Goal: Task Accomplishment & Management: Use online tool/utility

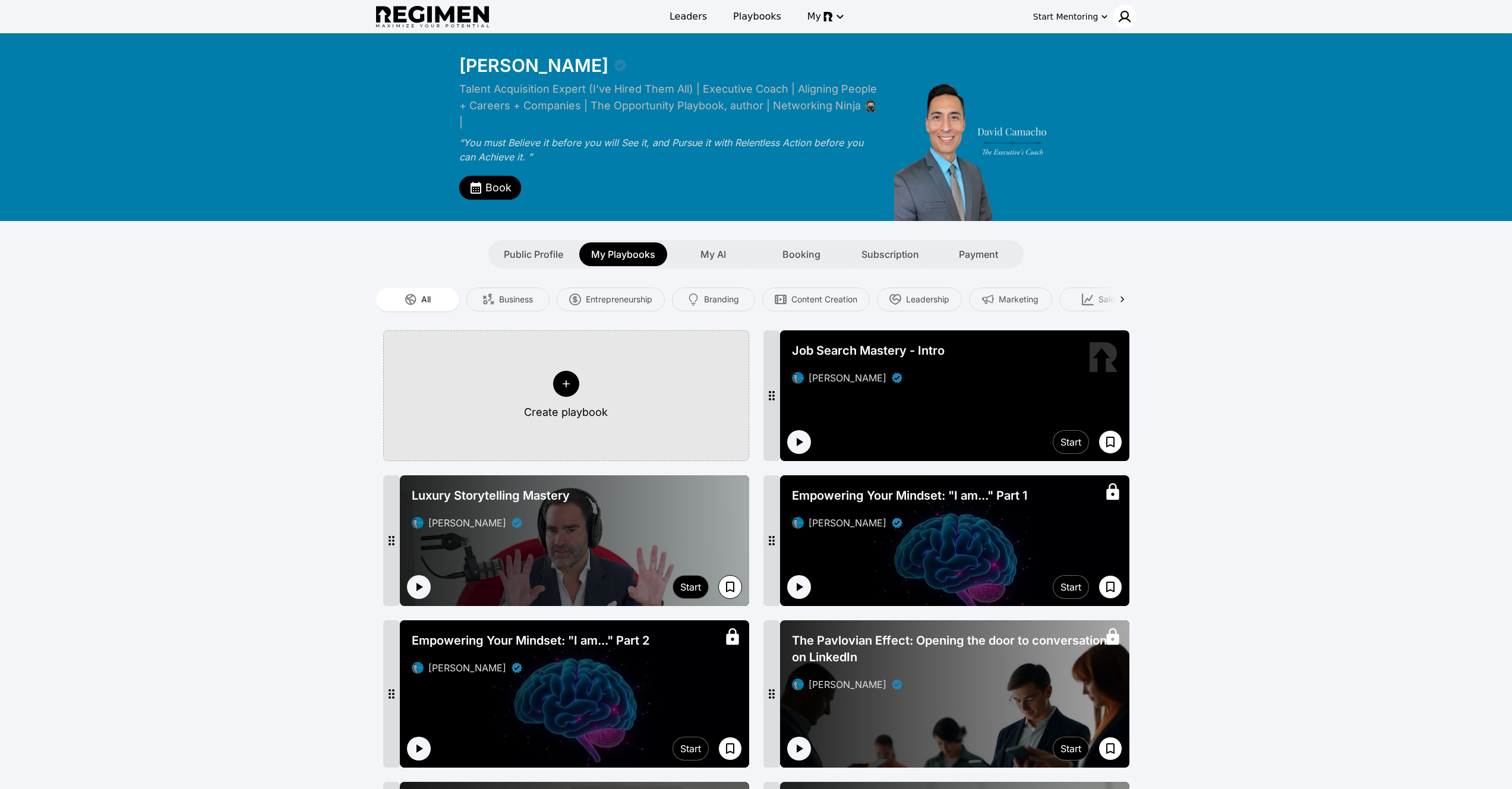
click at [1126, 11] on img at bounding box center [1125, 16] width 14 height 14
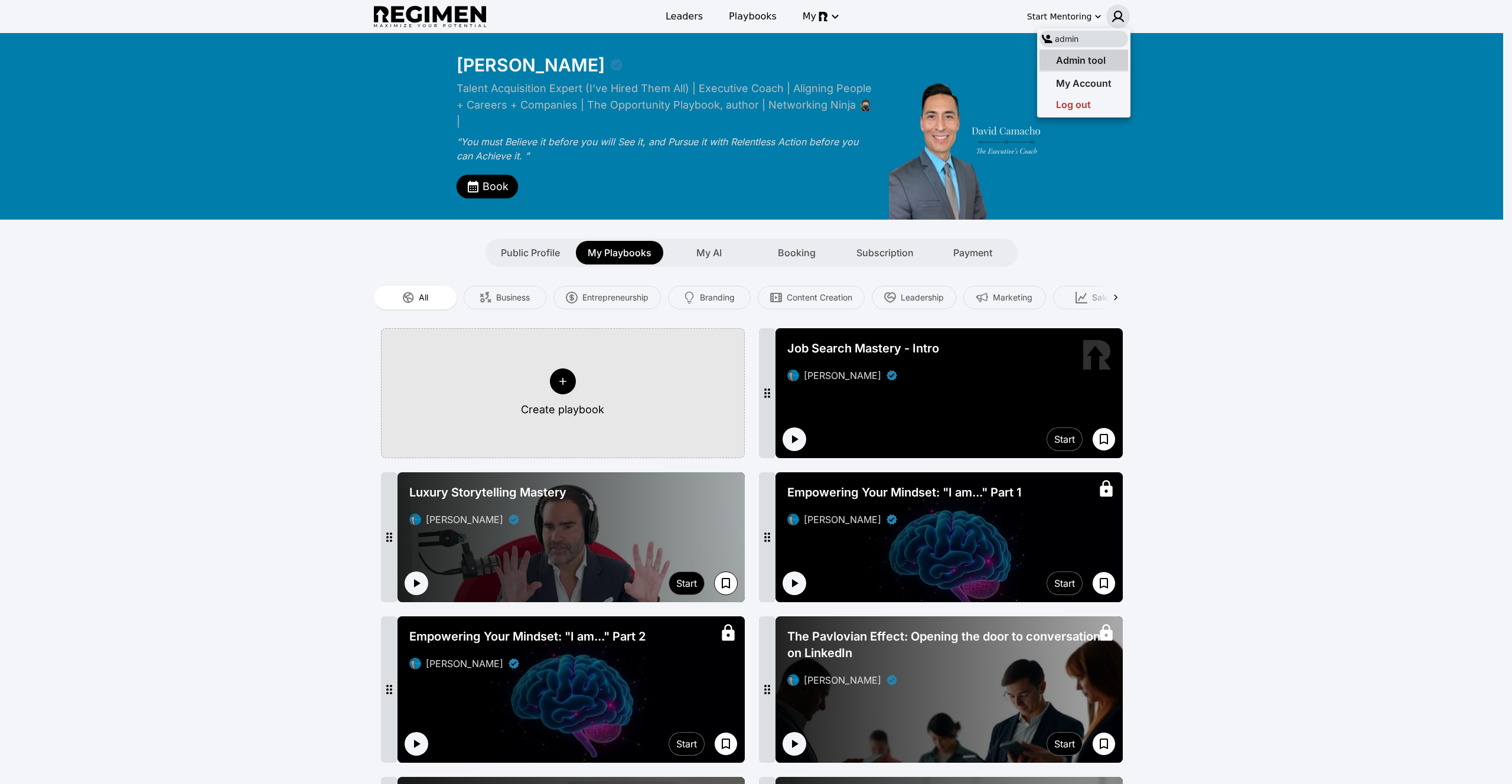
click at [1085, 66] on div "Admin tool" at bounding box center [1072, 60] width 66 height 14
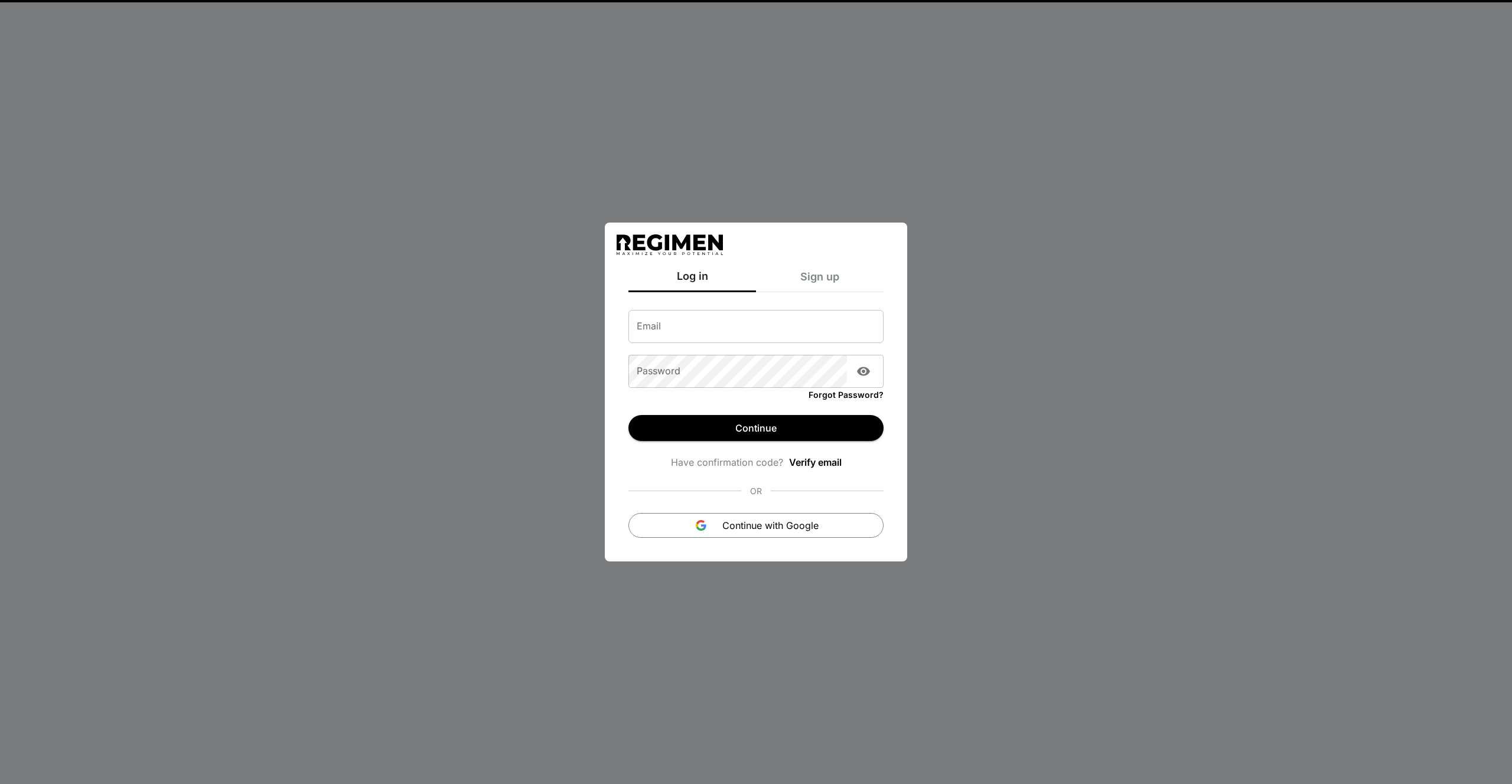
type input "**********"
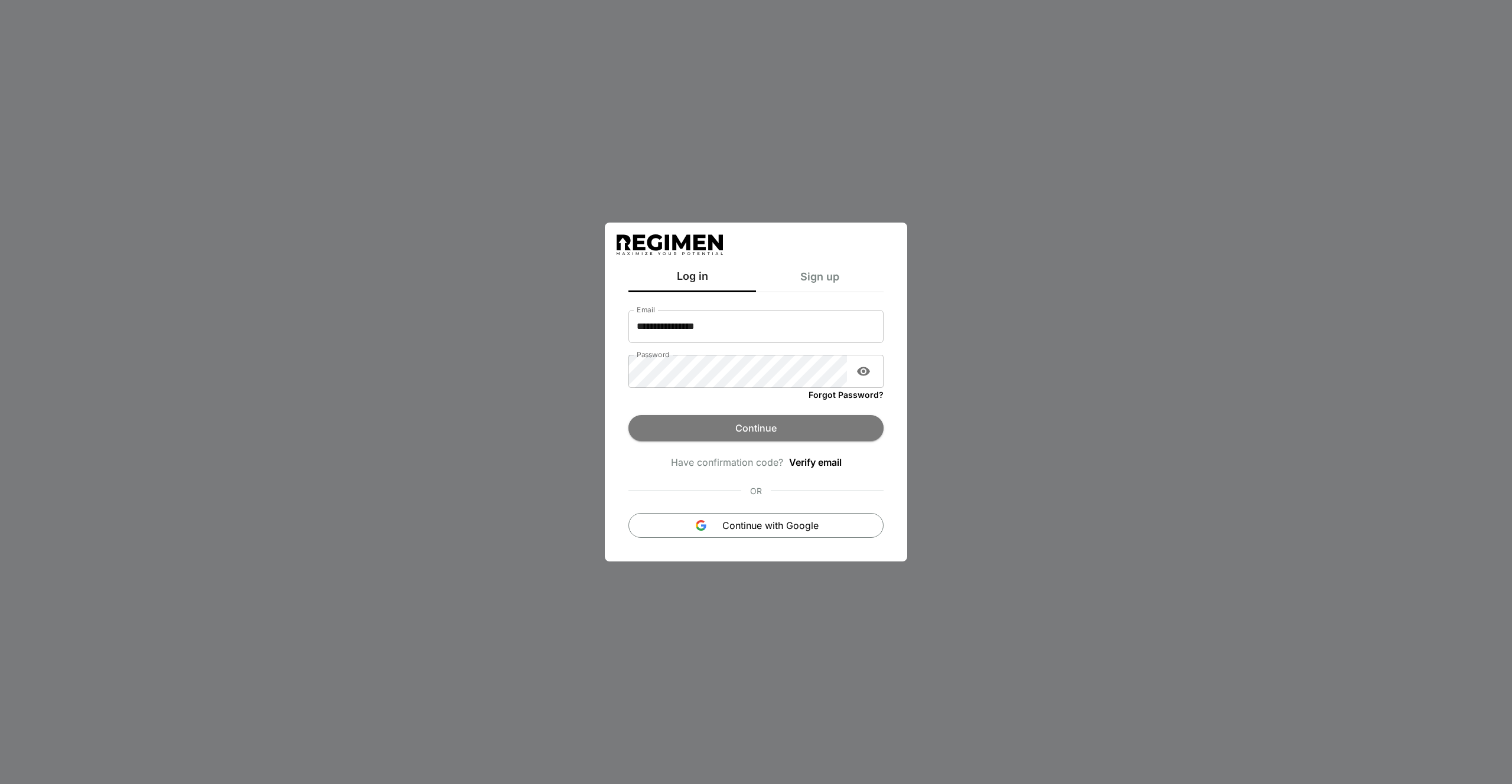
click at [738, 433] on button "Continue" at bounding box center [756, 428] width 255 height 26
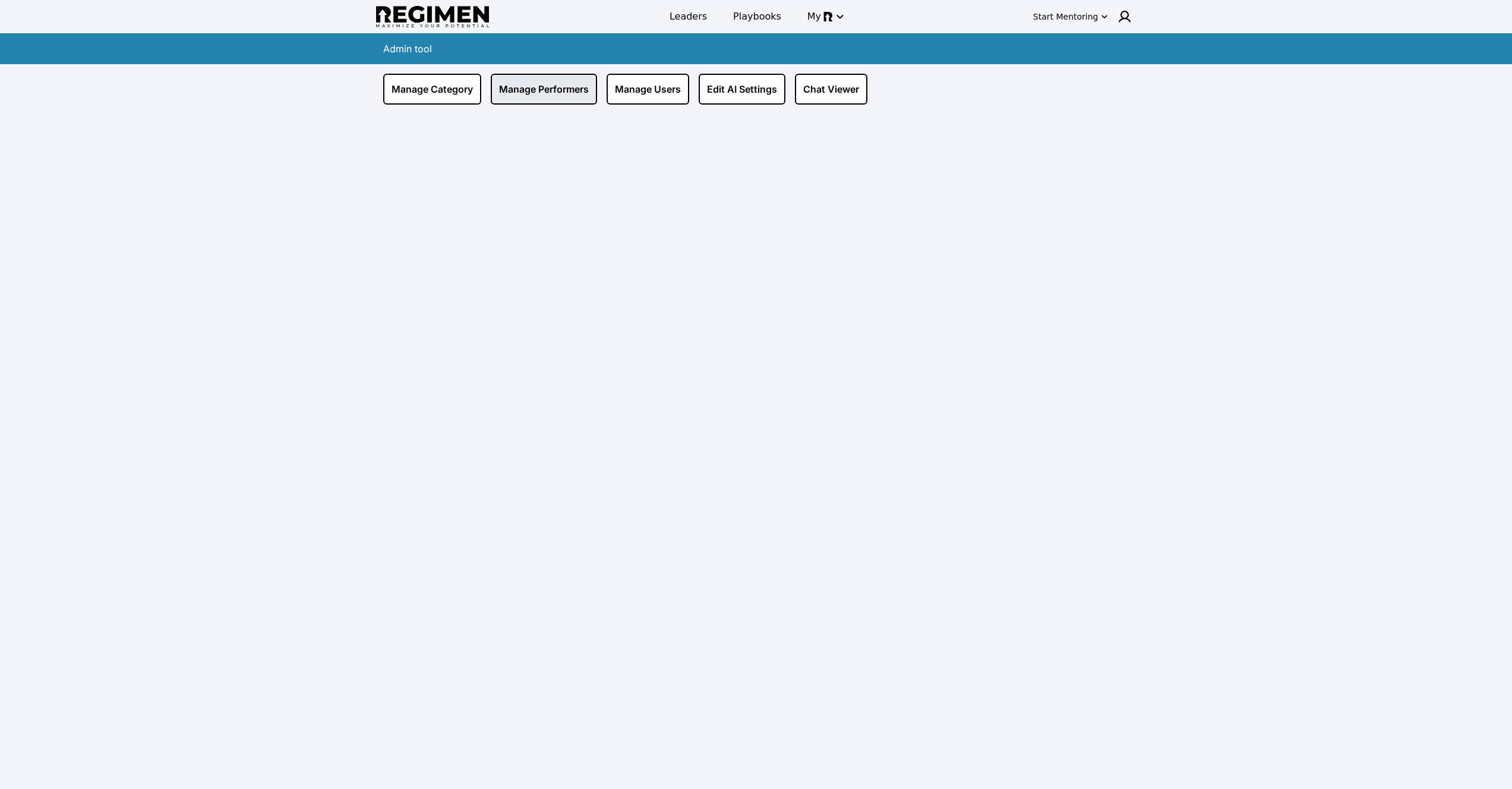
click at [556, 91] on link "Manage Performers" at bounding box center [544, 89] width 106 height 31
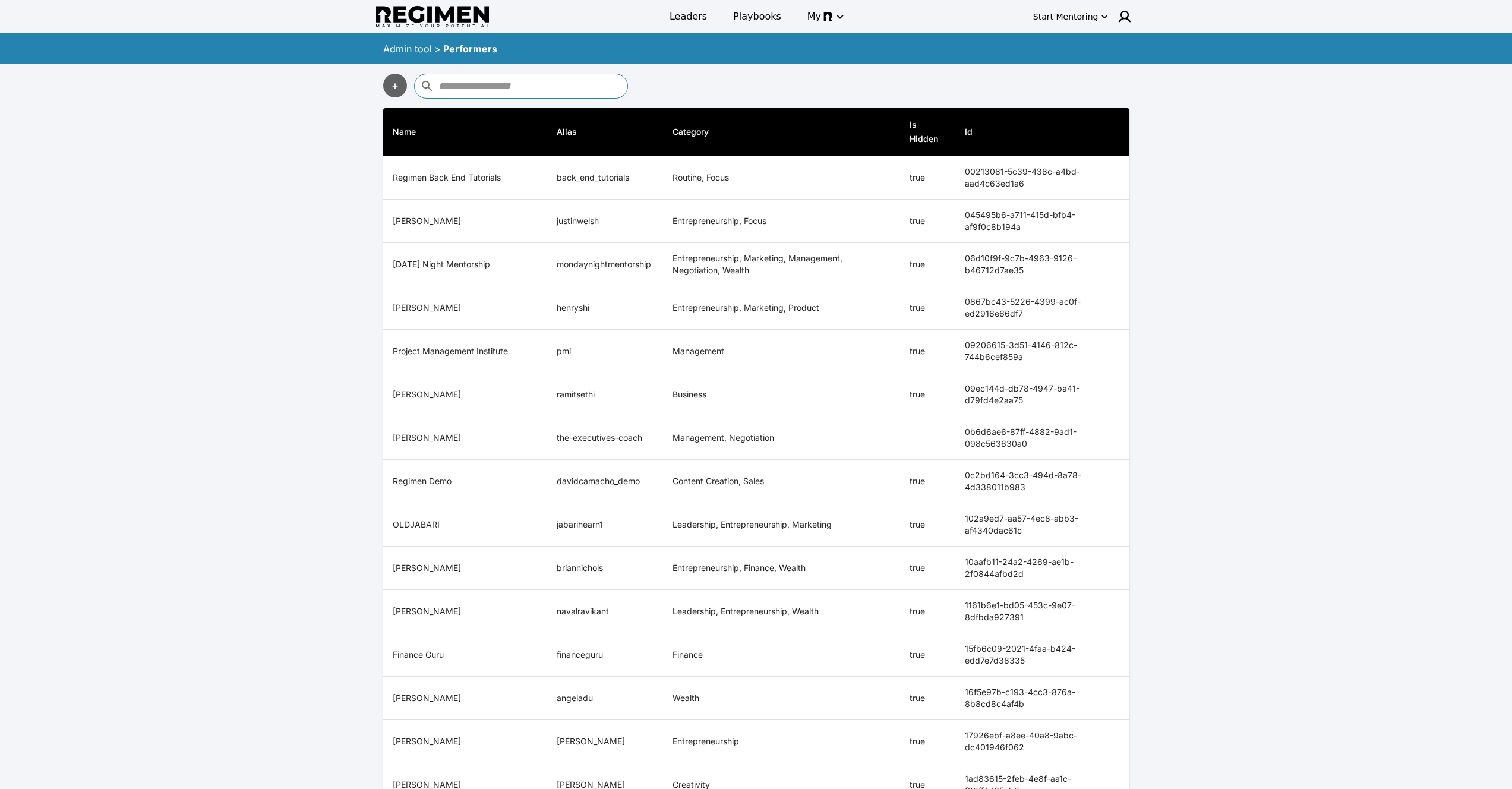
click at [424, 50] on link "Admin tool" at bounding box center [407, 49] width 49 height 12
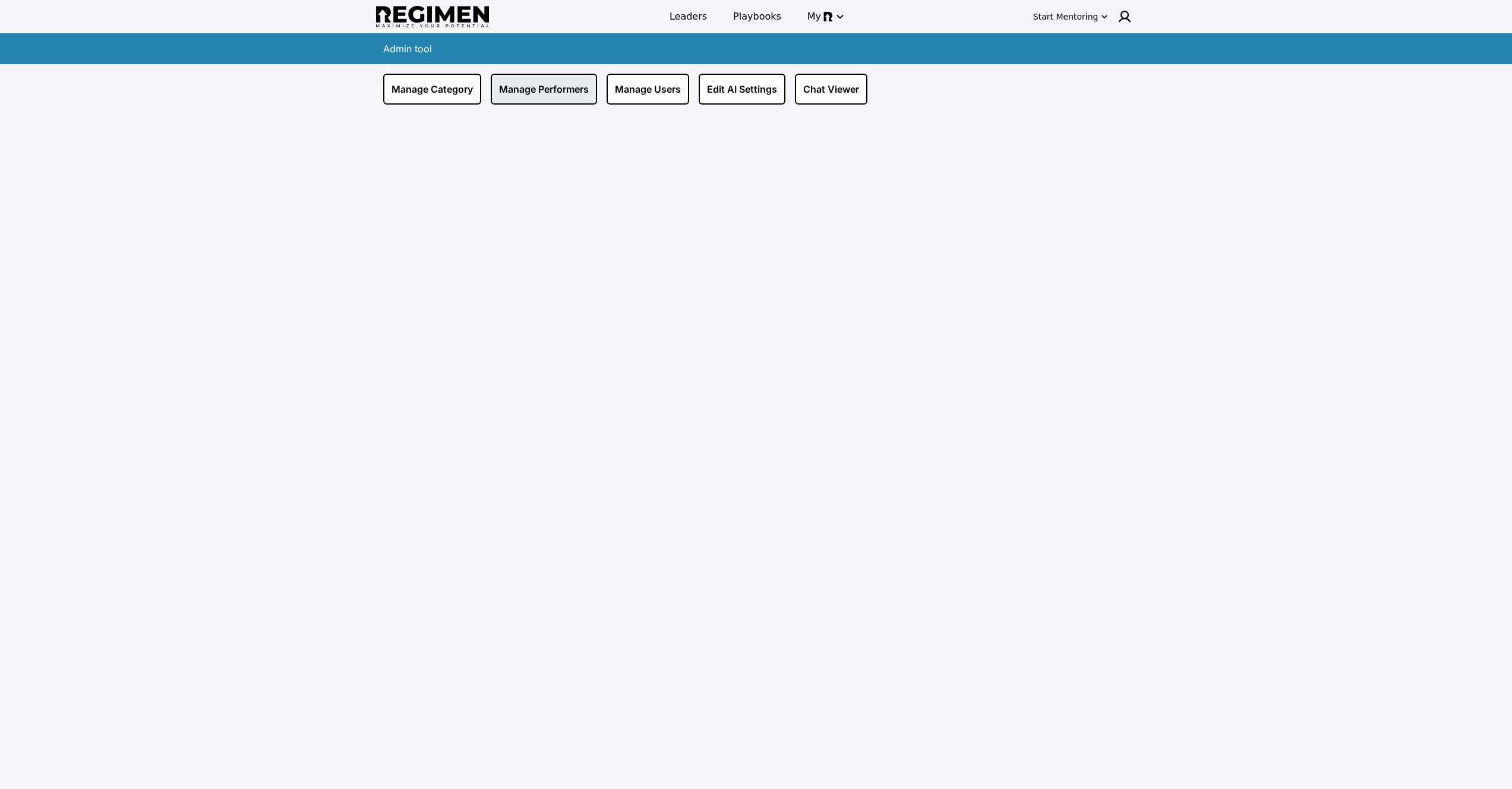
click at [535, 86] on link "Manage Performers" at bounding box center [544, 89] width 106 height 31
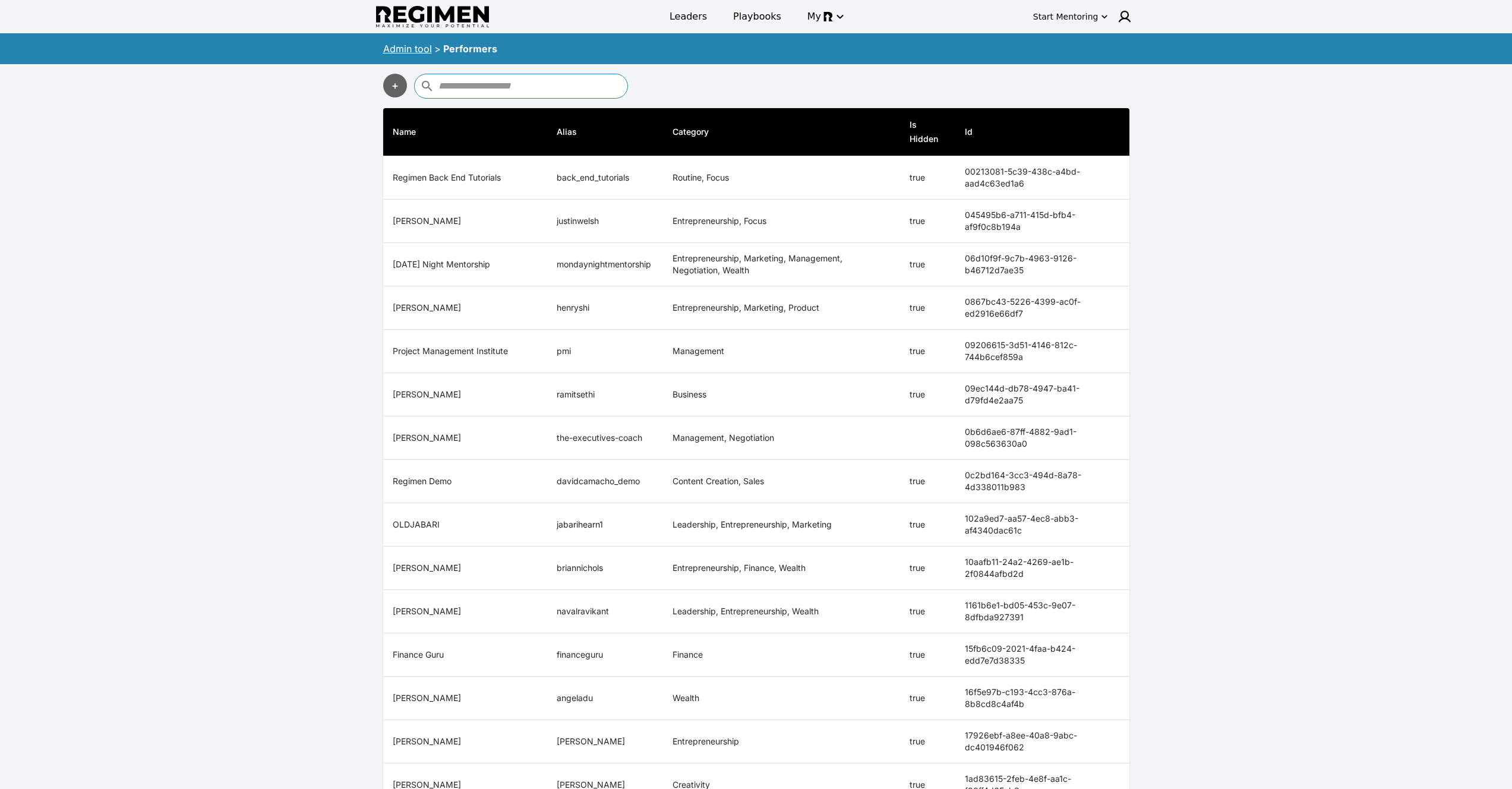
click at [529, 86] on input "text" at bounding box center [531, 86] width 186 height 19
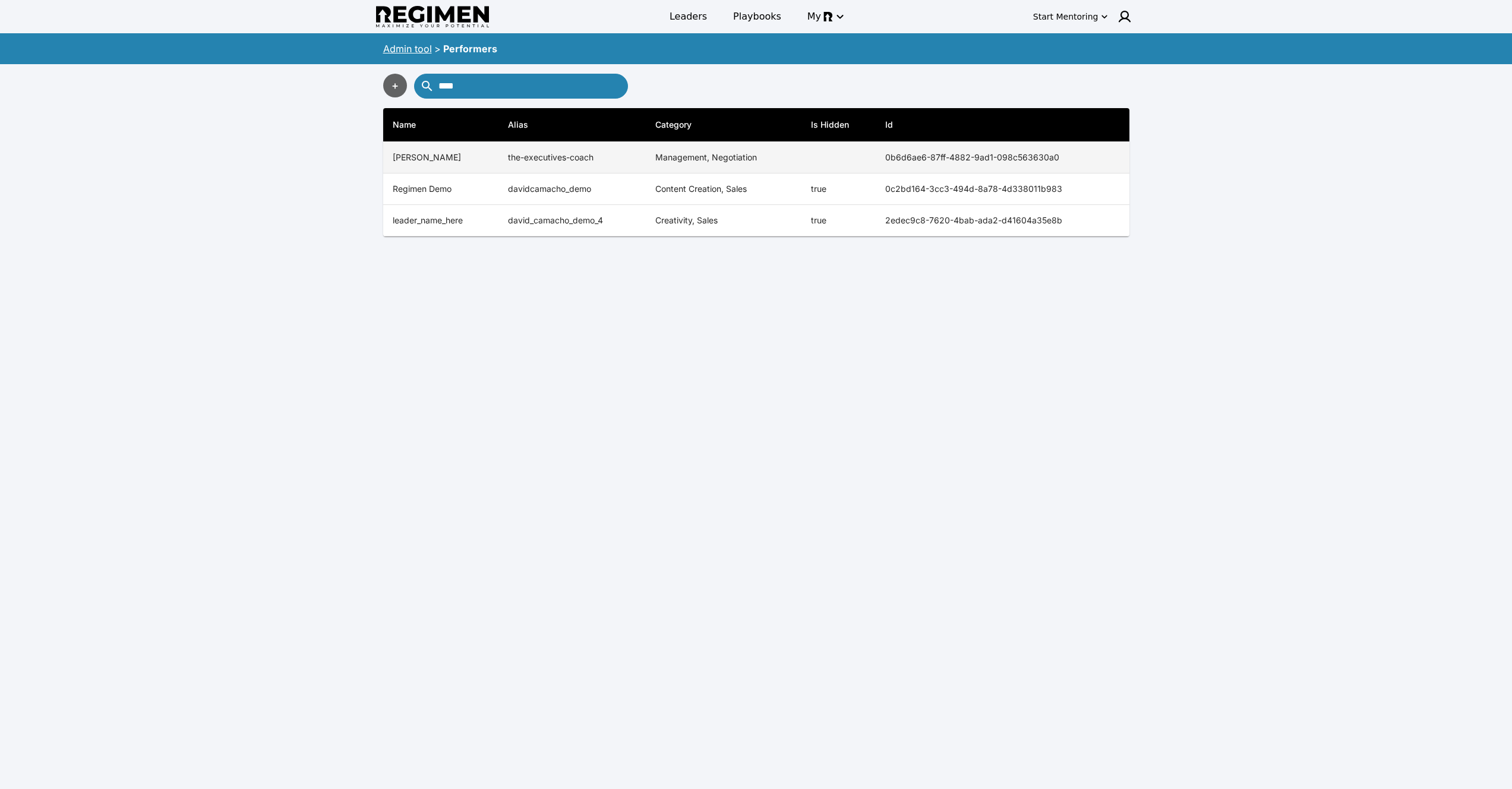
type input "****"
copy tr "0b6d6ae6-87ff-4882-9ad1-098c563630a0"
drag, startPoint x: 868, startPoint y: 147, endPoint x: 1083, endPoint y: 155, distance: 215.1
click at [1083, 155] on tr "[PERSON_NAME] the-executives-coach Management, Negotiation 0b6d6ae6-87ff-4882-9…" at bounding box center [756, 157] width 746 height 31
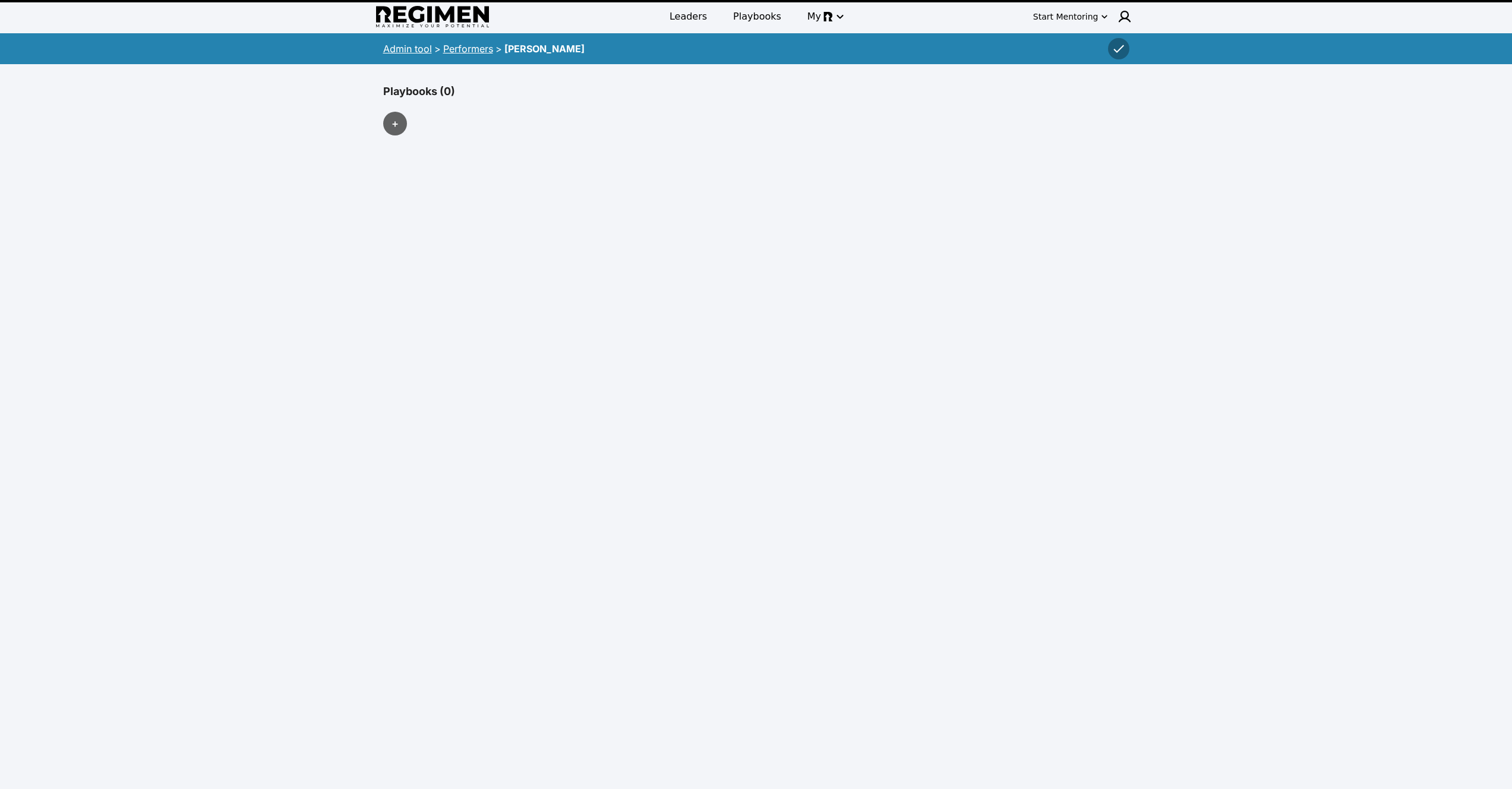
click at [427, 47] on link "Admin tool" at bounding box center [407, 49] width 49 height 12
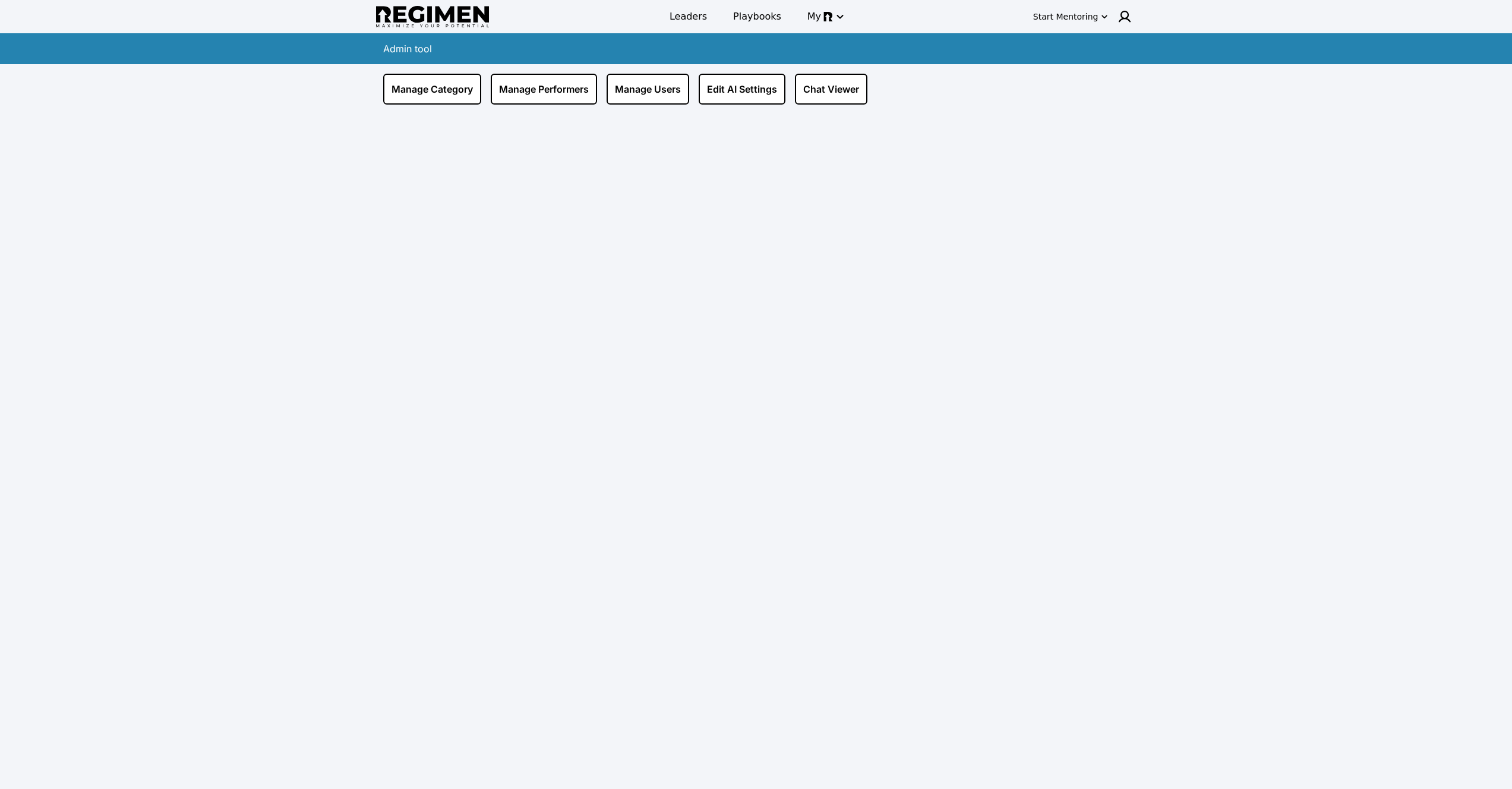
click at [823, 64] on div "Manage Category Manage Performers Manage Users Edit AI Settings Chat Viewer" at bounding box center [756, 84] width 760 height 40
click at [826, 82] on link "Chat Viewer" at bounding box center [831, 89] width 72 height 31
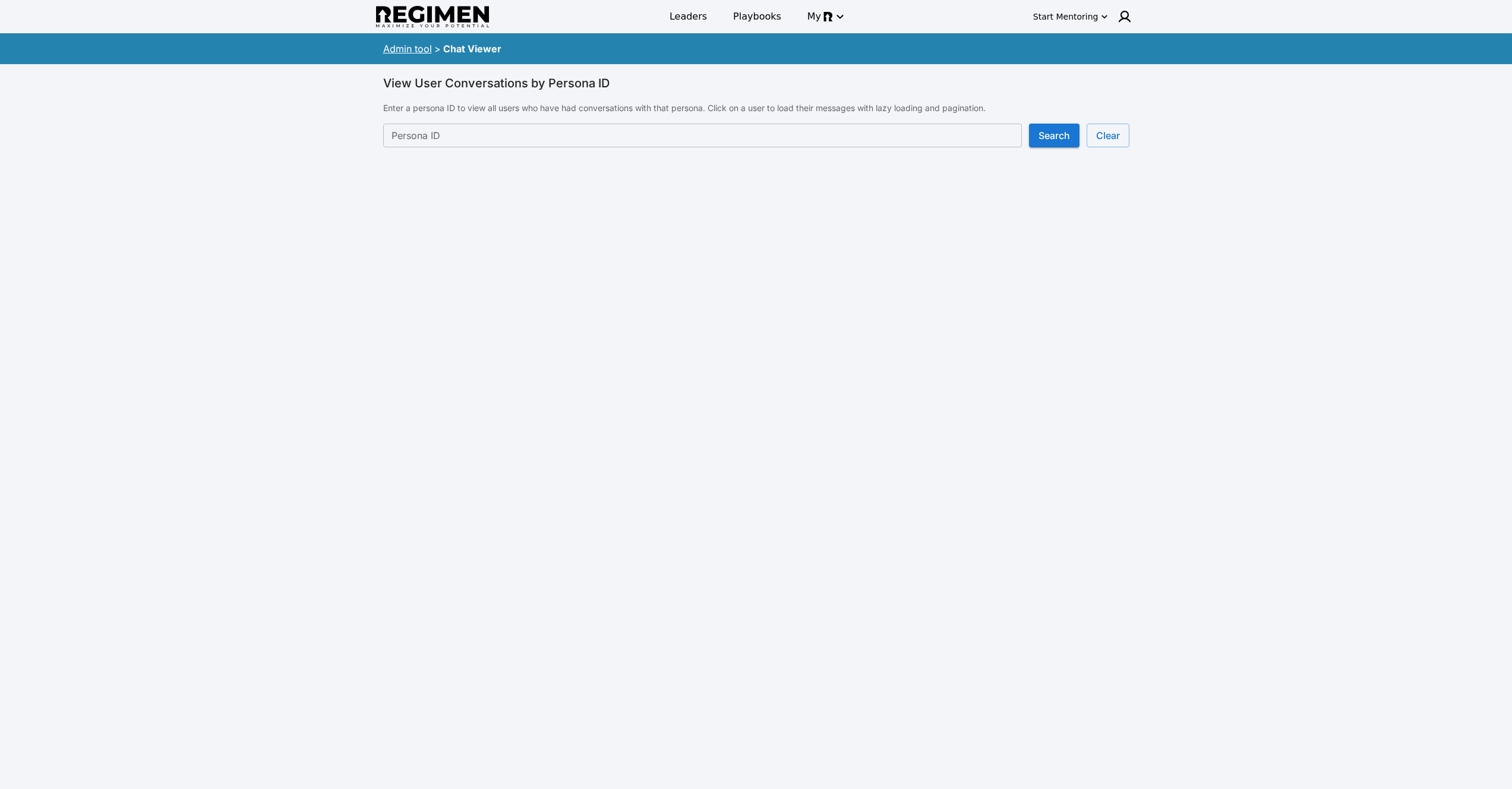
click at [755, 148] on div "View User Conversations by Persona ID Enter a persona ID to view all users who …" at bounding box center [756, 117] width 760 height 107
click at [756, 138] on input "Persona ID" at bounding box center [702, 136] width 639 height 24
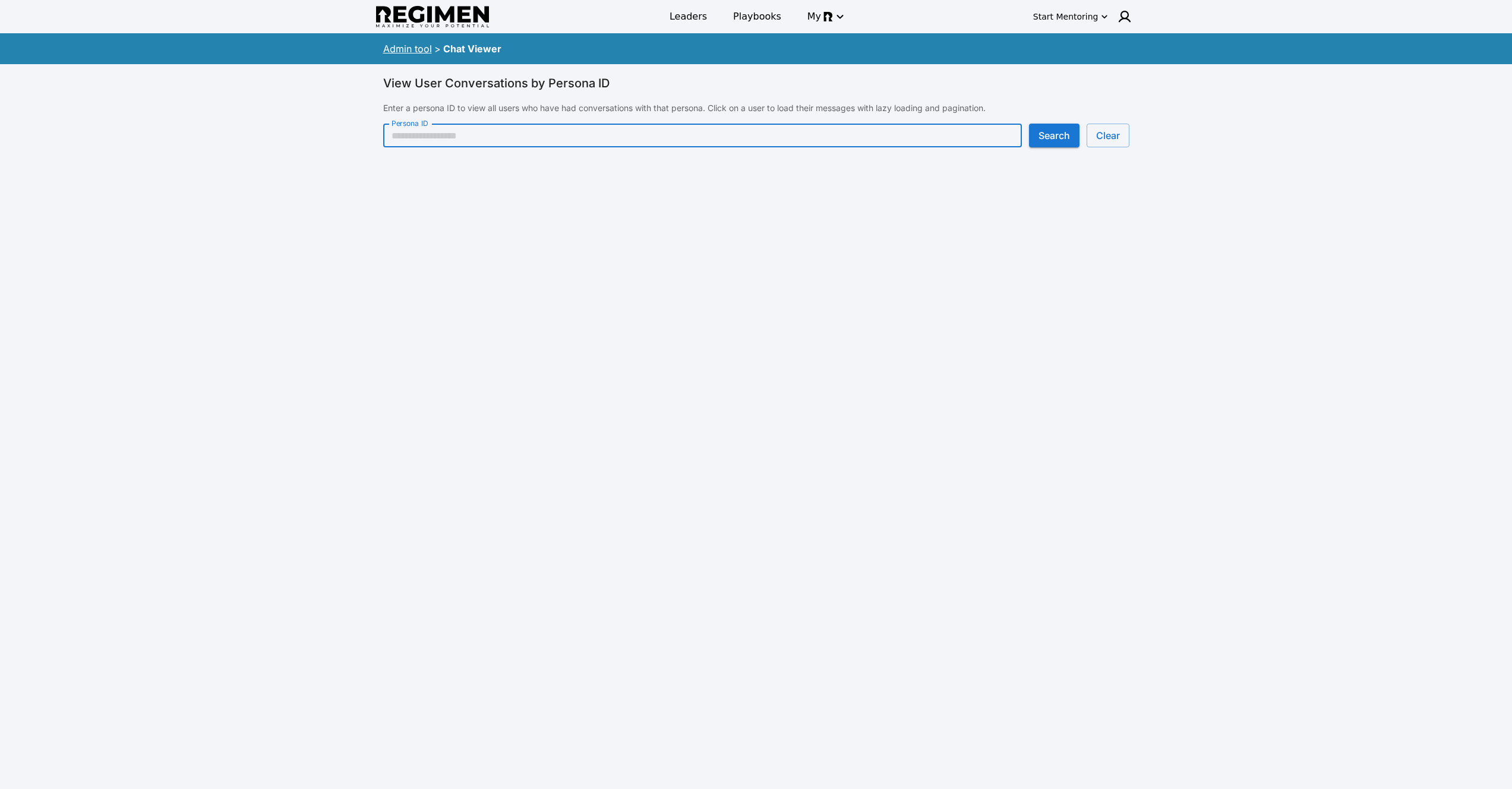
paste input "**********"
type input "**********"
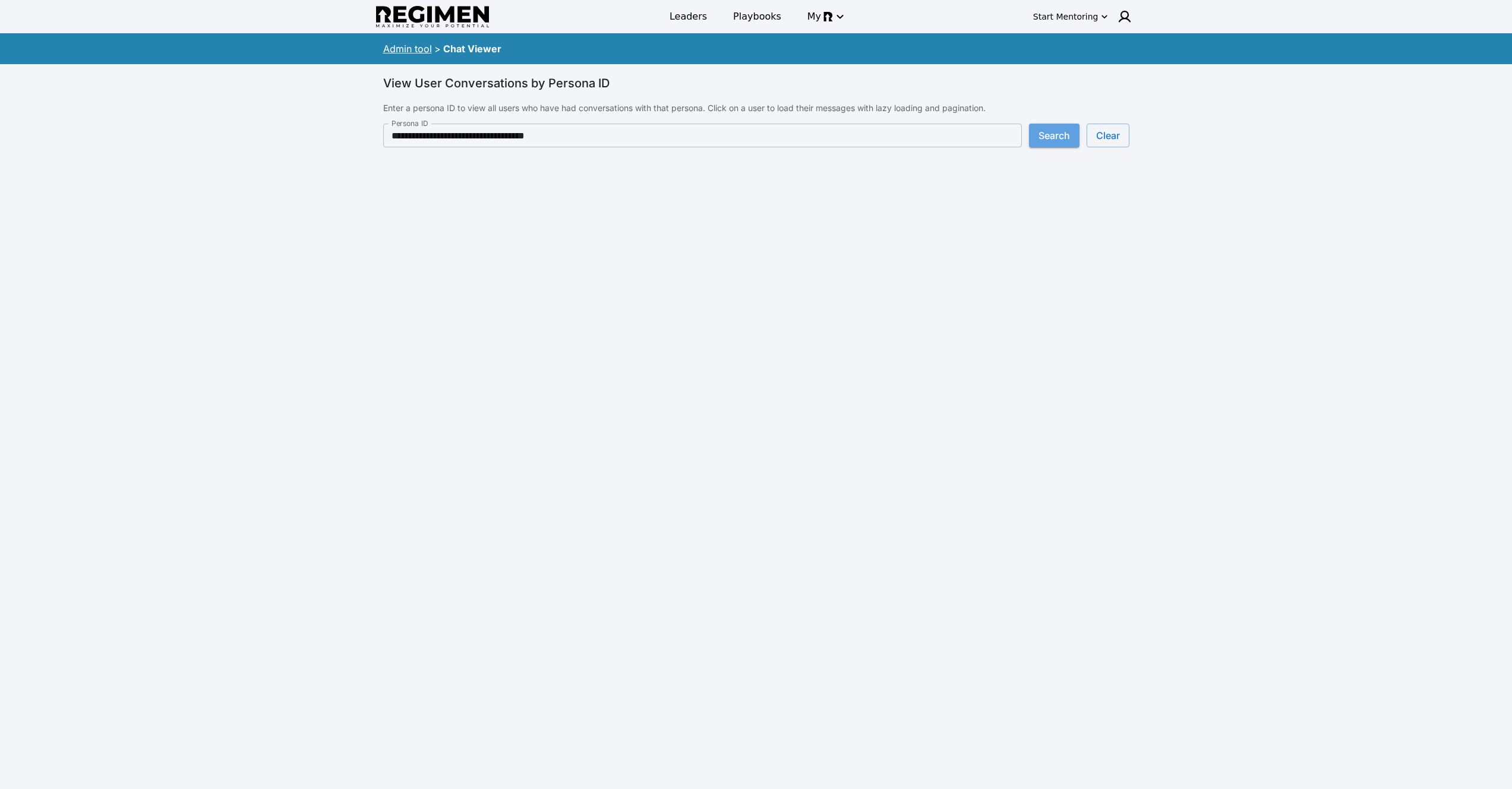
click at [1067, 141] on button "Search" at bounding box center [1054, 136] width 51 height 24
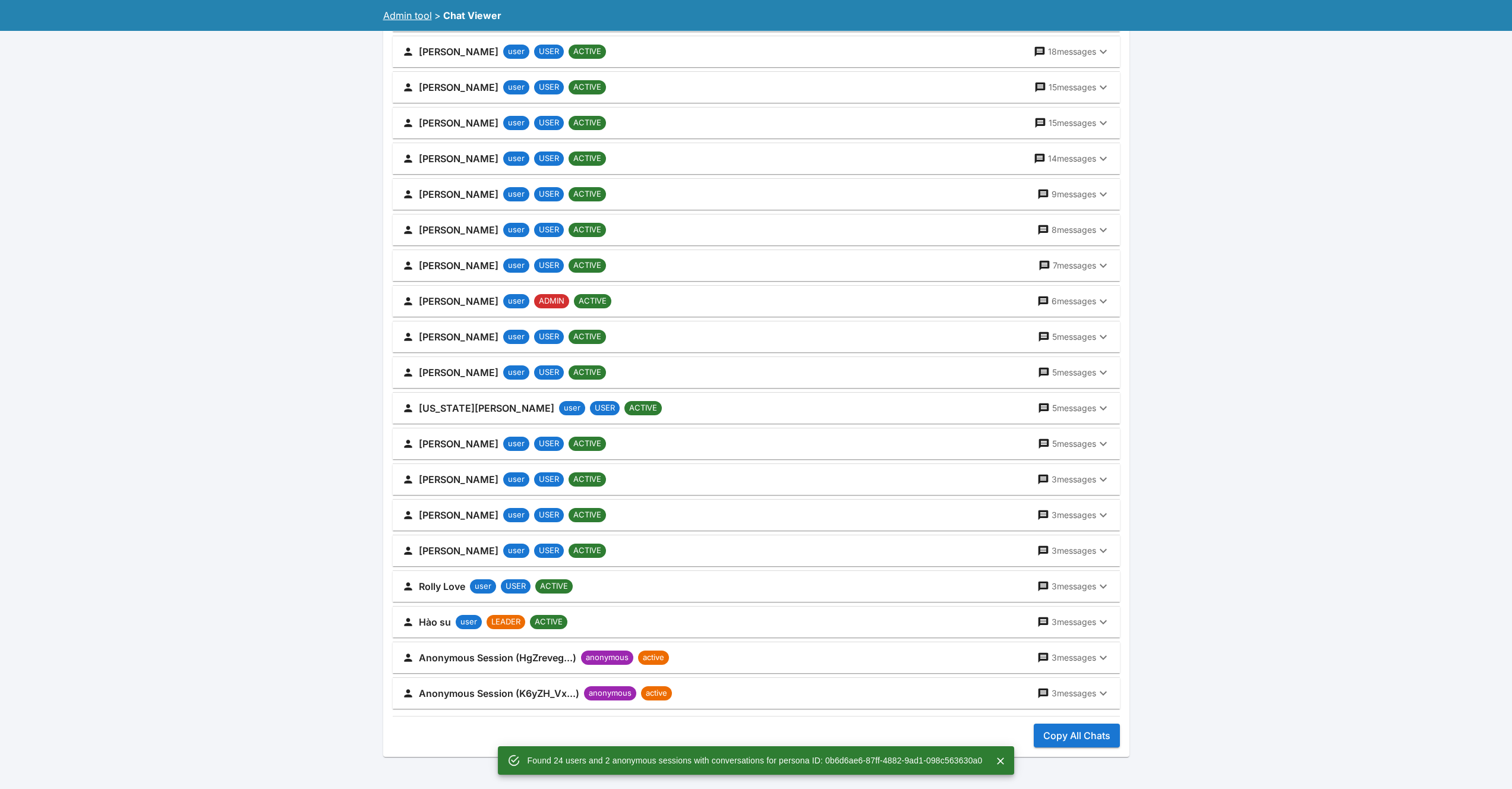
scroll to position [532, 0]
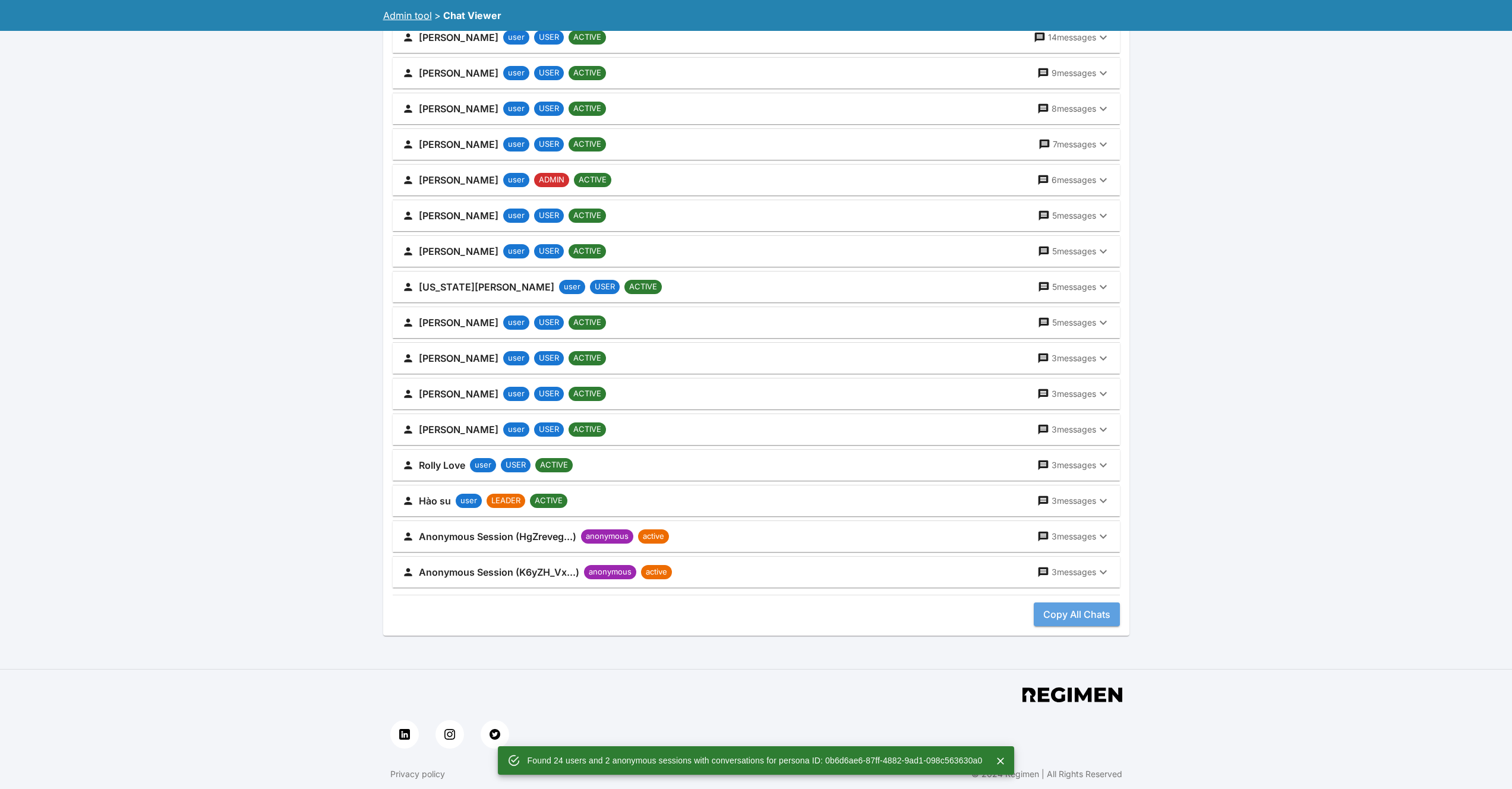
click at [1085, 617] on button "Copy All Chats" at bounding box center [1077, 615] width 86 height 24
